Goal: Information Seeking & Learning: Learn about a topic

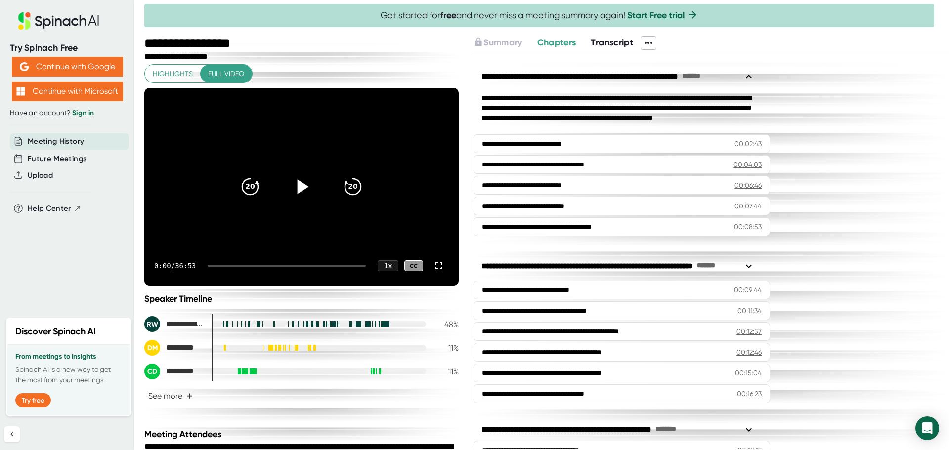
click at [292, 187] on icon at bounding box center [301, 186] width 25 height 25
click at [216, 263] on div "0:10 / 36:53 1 x CC" at bounding box center [301, 266] width 314 height 40
click at [300, 186] on icon at bounding box center [301, 186] width 12 height 14
